Goal: Task Accomplishment & Management: Use online tool/utility

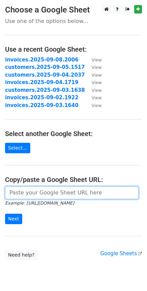
drag, startPoint x: 0, startPoint y: 0, endPoint x: 64, endPoint y: 195, distance: 205.3
click at [64, 195] on input "url" at bounding box center [72, 192] width 134 height 13
paste input "https://docs.google.com/spreadsheets/d/1_YotsUCIbdWu6lnkxqRZbCVc6ErBM4kiQC1QKHt…"
type input "https://docs.google.com/spreadsheets/d/1_YotsUCIbdWu6lnkxqRZbCVc6ErBM4kiQC1QKHt…"
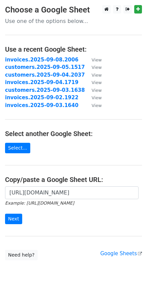
scroll to position [0, 0]
click at [11, 224] on div "https://docs.google.com/spreadsheets/d/1_YotsUCIbdWu6lnkxqRZbCVc6ErBM4kiQC1QKHt…" at bounding box center [73, 208] width 147 height 45
click at [15, 218] on input "Next" at bounding box center [13, 219] width 17 height 10
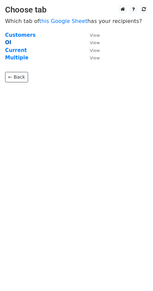
click at [8, 43] on strong "OI" at bounding box center [8, 42] width 6 height 6
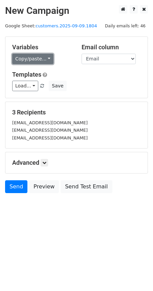
click at [44, 59] on link "Copy/paste..." at bounding box center [32, 59] width 41 height 10
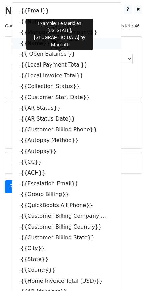
click at [52, 44] on icon at bounding box center [54, 42] width 5 height 5
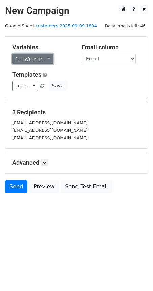
click at [46, 57] on link "Copy/paste..." at bounding box center [32, 59] width 41 height 10
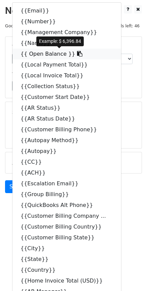
click at [77, 53] on icon at bounding box center [79, 53] width 5 height 5
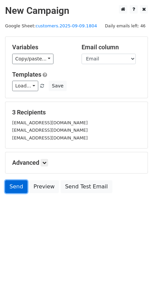
click at [14, 189] on link "Send" at bounding box center [16, 186] width 22 height 13
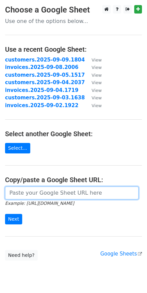
click at [26, 192] on input "url" at bounding box center [72, 192] width 134 height 13
paste input "https://docs.google.com/spreadsheets/d/1_YotsUCIbdWu6lnkxqRZbCVc6ErBM4kiQC1QKHt…"
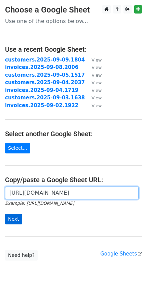
type input "https://docs.google.com/spreadsheets/d/1_YotsUCIbdWu6lnkxqRZbCVc6ErBM4kiQC1QKHt…"
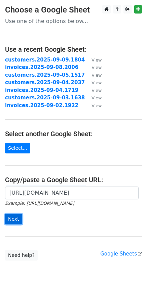
click at [11, 218] on input "Next" at bounding box center [13, 219] width 17 height 10
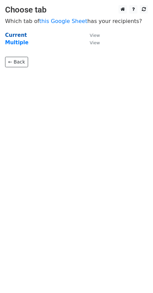
click at [23, 34] on strong "Current" at bounding box center [16, 35] width 22 height 6
click at [13, 36] on strong "Current" at bounding box center [16, 35] width 22 height 6
click at [16, 35] on strong "Current" at bounding box center [16, 35] width 22 height 6
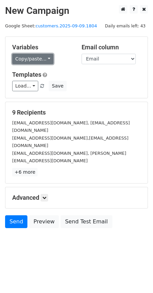
click at [45, 62] on link "Copy/paste..." at bounding box center [32, 59] width 41 height 10
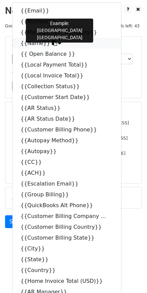
click at [52, 43] on icon at bounding box center [54, 42] width 5 height 5
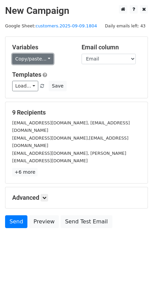
click at [45, 55] on link "Copy/paste..." at bounding box center [32, 59] width 41 height 10
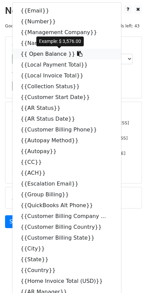
click at [77, 53] on icon at bounding box center [79, 53] width 5 height 5
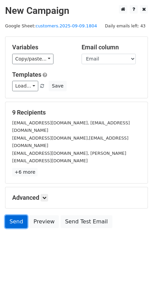
click at [12, 215] on link "Send" at bounding box center [16, 221] width 22 height 13
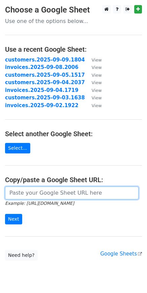
click at [65, 195] on input "url" at bounding box center [72, 192] width 134 height 13
paste input "https://docs.google.com/spreadsheets/d/1vXEYQfh-45pXIO7wx46mLD0NmmeSDGHsWTVJklT…"
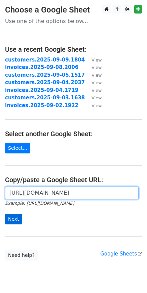
type input "https://docs.google.com/spreadsheets/d/1vXEYQfh-45pXIO7wx46mLD0NmmeSDGHsWTVJklT…"
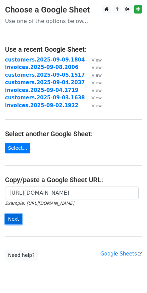
click at [14, 220] on input "Next" at bounding box center [13, 219] width 17 height 10
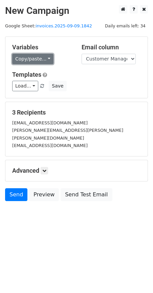
click at [44, 61] on link "Copy/paste..." at bounding box center [32, 59] width 41 height 10
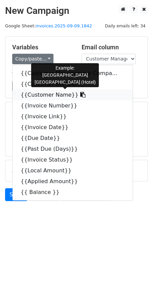
click at [80, 95] on icon at bounding box center [82, 94] width 5 height 5
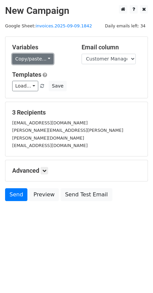
click at [46, 57] on link "Copy/paste..." at bounding box center [32, 59] width 41 height 10
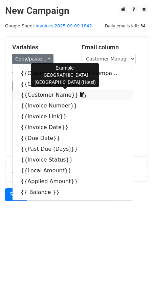
click at [80, 96] on icon at bounding box center [82, 94] width 5 height 5
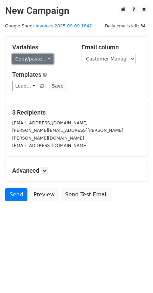
click at [45, 58] on link "Copy/paste..." at bounding box center [32, 59] width 41 height 10
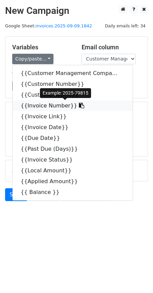
click at [79, 106] on icon at bounding box center [81, 105] width 5 height 5
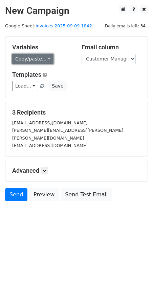
click at [46, 59] on link "Copy/paste..." at bounding box center [32, 59] width 41 height 10
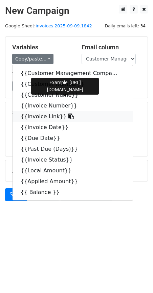
click at [68, 116] on icon at bounding box center [70, 115] width 5 height 5
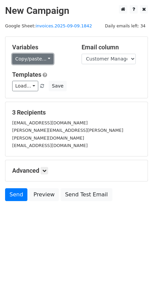
click at [45, 57] on link "Copy/paste..." at bounding box center [32, 59] width 41 height 10
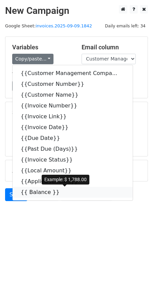
drag, startPoint x: 53, startPoint y: 194, endPoint x: 49, endPoint y: 196, distance: 4.4
click at [61, 194] on icon at bounding box center [63, 191] width 5 height 5
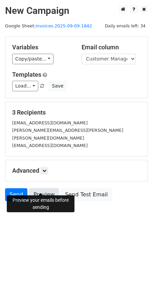
click at [47, 188] on link "Preview" at bounding box center [44, 194] width 30 height 13
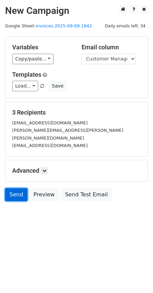
click at [18, 188] on link "Send" at bounding box center [16, 194] width 22 height 13
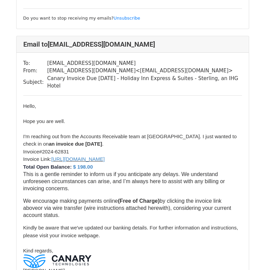
scroll to position [620, 0]
